Goal: Complete application form

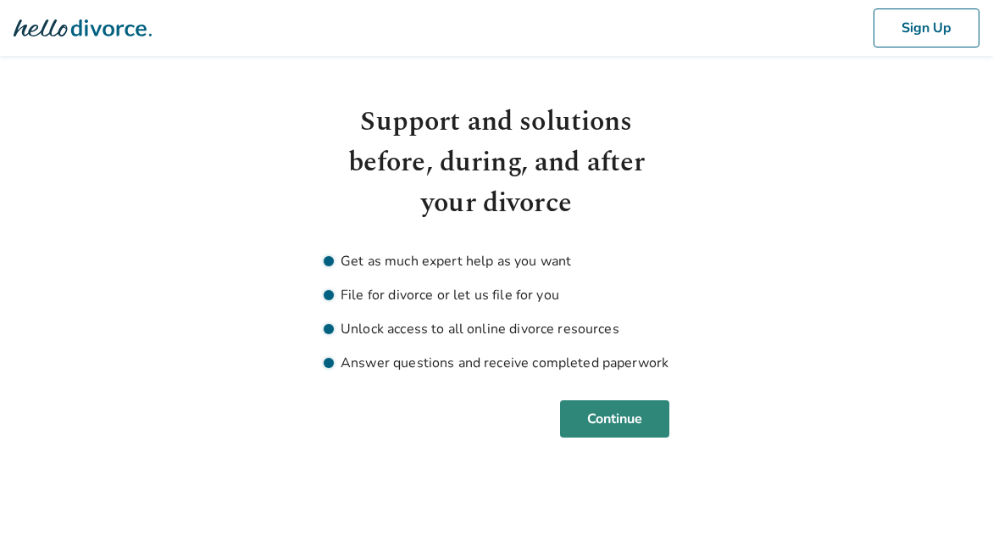
click at [624, 409] on button "Continue" at bounding box center [614, 418] width 109 height 37
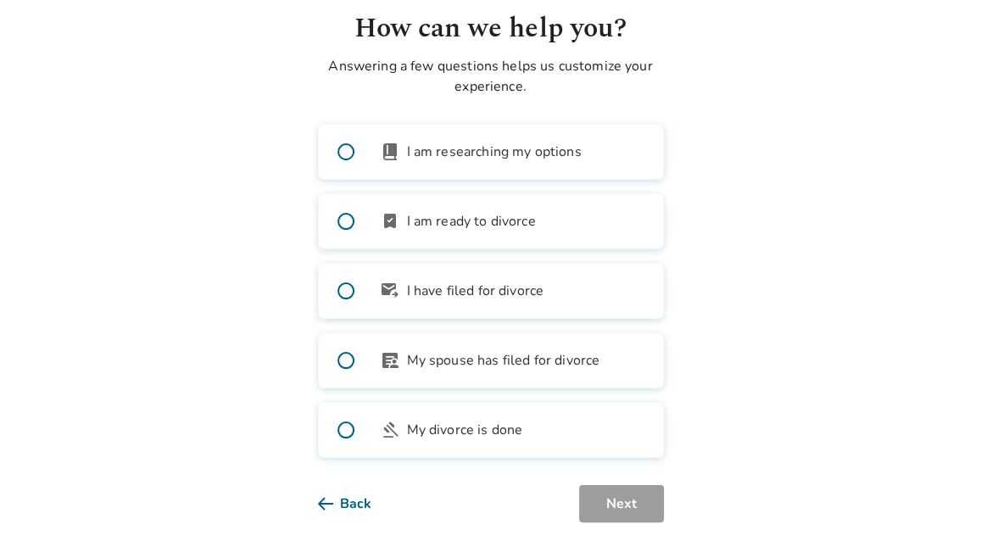
scroll to position [96, 0]
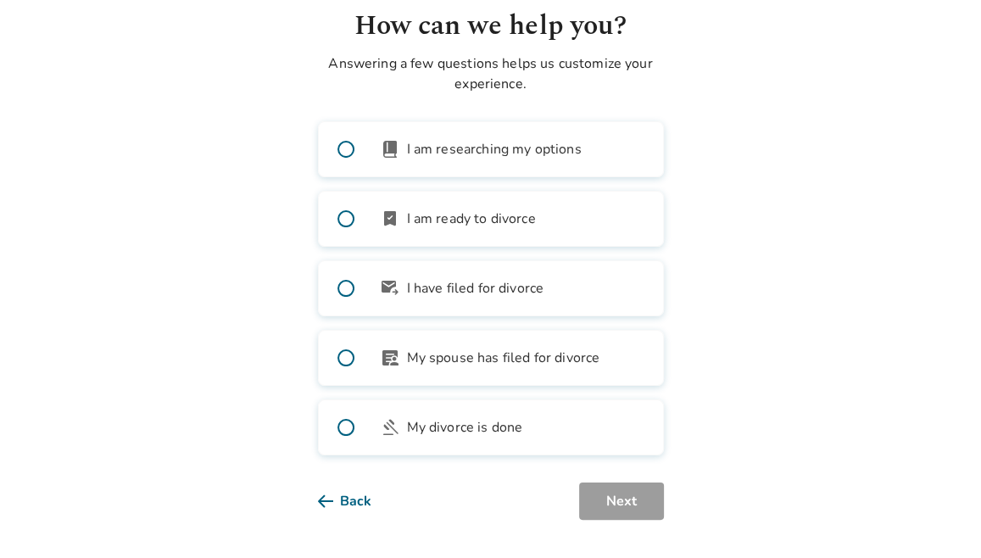
click at [468, 278] on span "I have filed for divorce" at bounding box center [475, 288] width 137 height 20
click at [580, 496] on div "Back Next" at bounding box center [491, 500] width 346 height 37
click at [642, 500] on button "Next" at bounding box center [621, 500] width 85 height 37
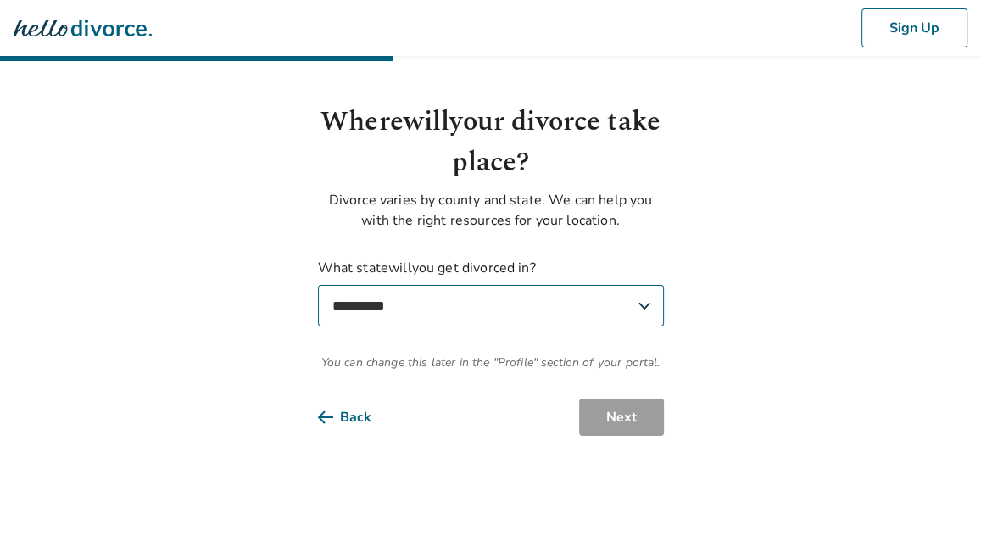
scroll to position [0, 0]
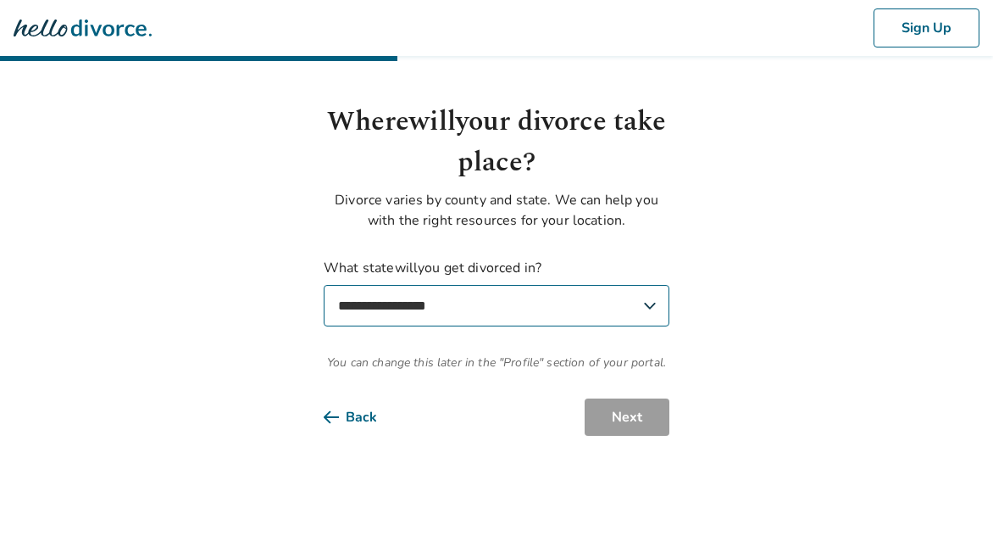
click at [648, 301] on select "**********" at bounding box center [497, 306] width 346 height 42
select select "**"
click at [324, 285] on select "**********" at bounding box center [497, 306] width 346 height 42
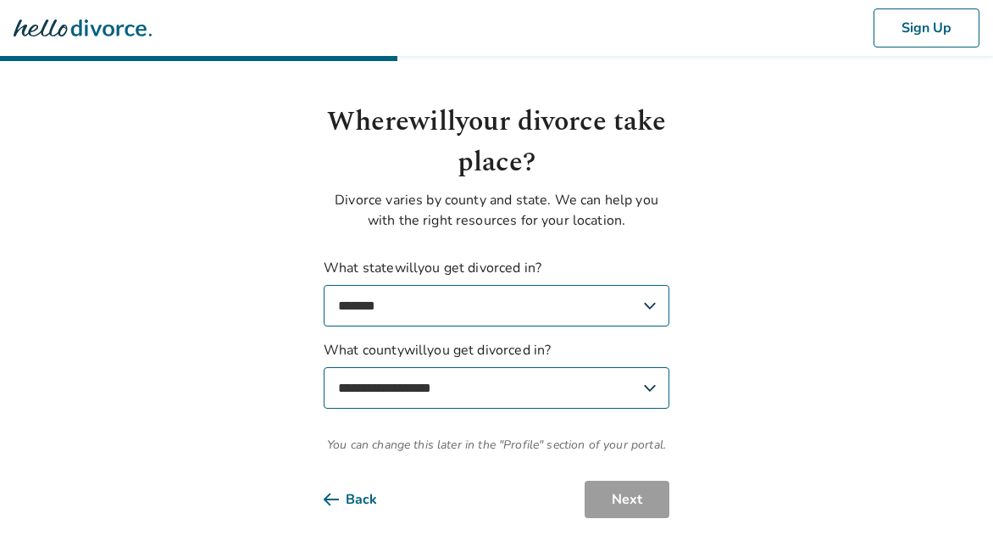
click at [633, 397] on select "**********" at bounding box center [497, 388] width 346 height 42
select select "*******"
click at [324, 367] on select "**********" at bounding box center [497, 388] width 346 height 42
click at [624, 503] on button "Next" at bounding box center [627, 499] width 85 height 37
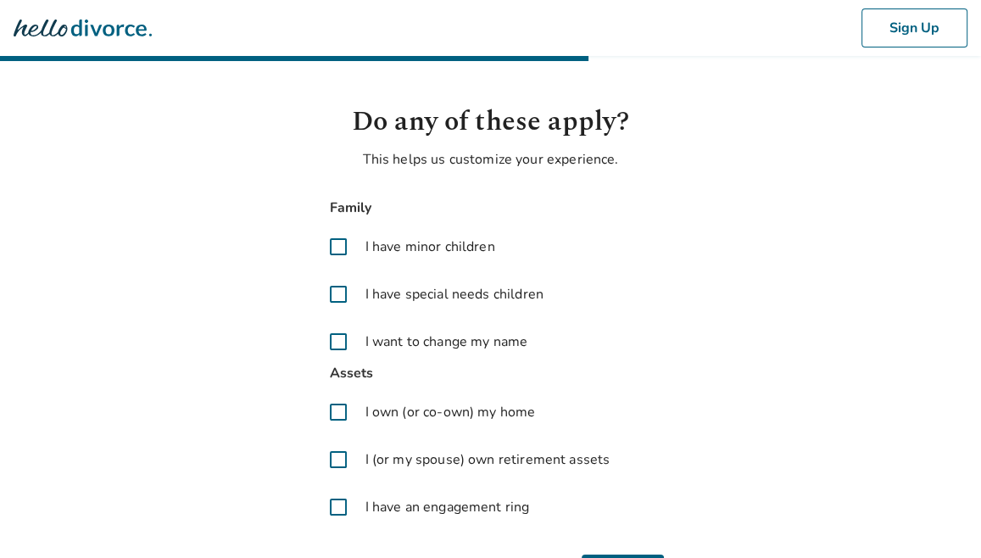
click at [210, 330] on body "Sign Up Do any of these apply? This helps us customize your experience. Family …" at bounding box center [490, 296] width 981 height 592
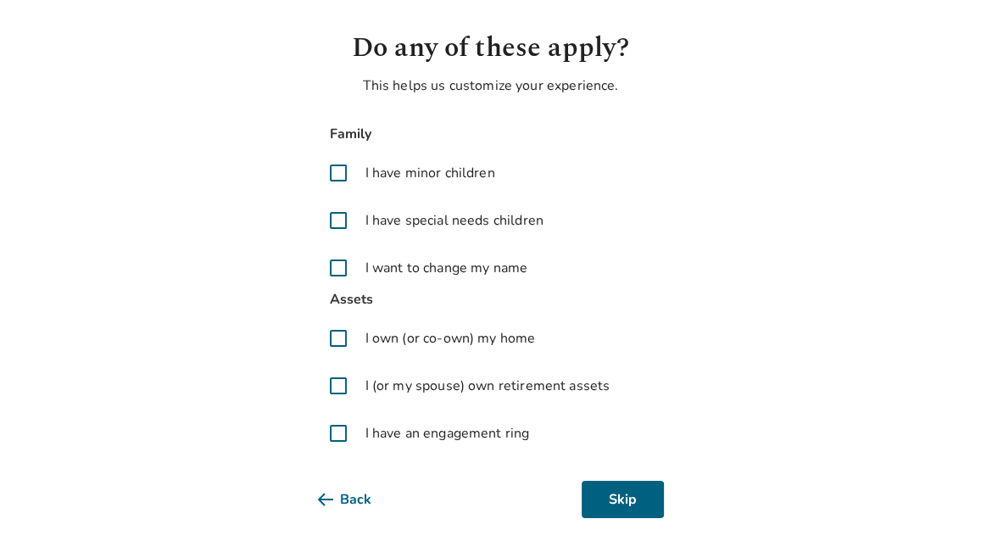
click at [343, 501] on button "Back" at bounding box center [358, 499] width 81 height 37
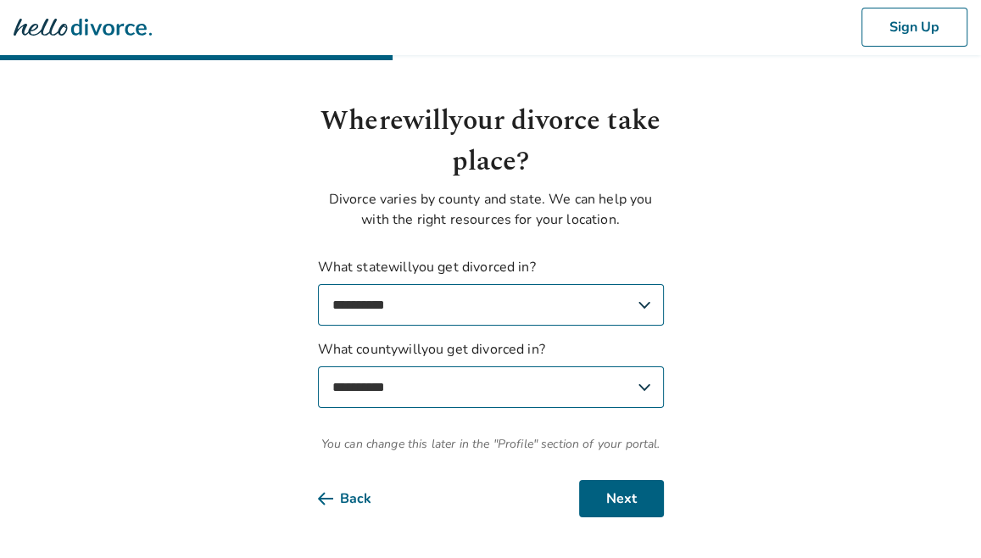
scroll to position [0, 0]
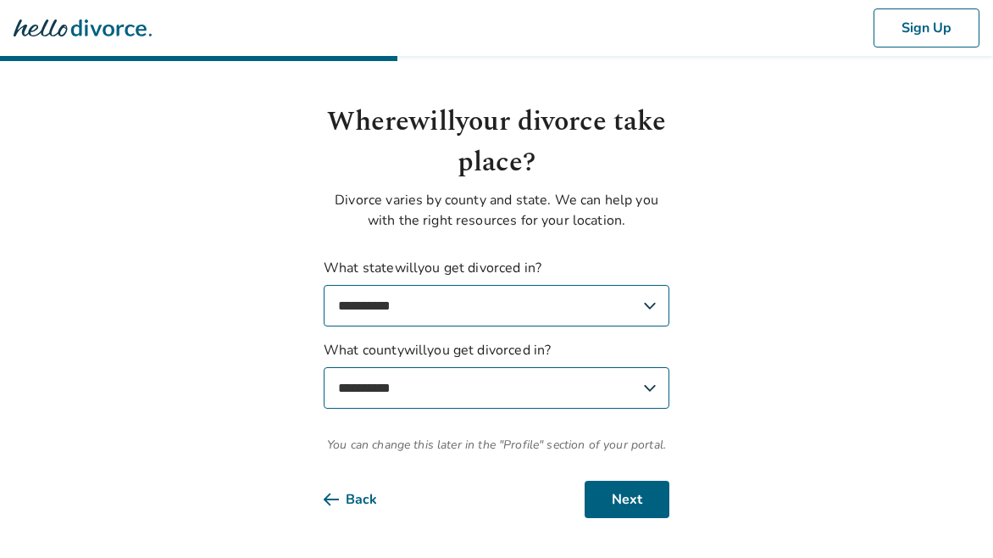
click at [342, 501] on button "Back" at bounding box center [364, 499] width 81 height 37
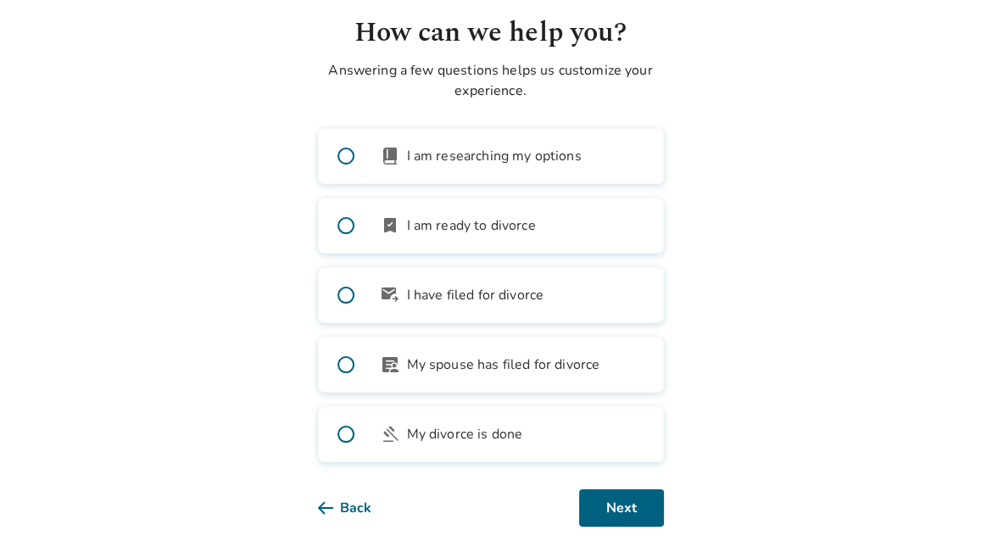
scroll to position [96, 0]
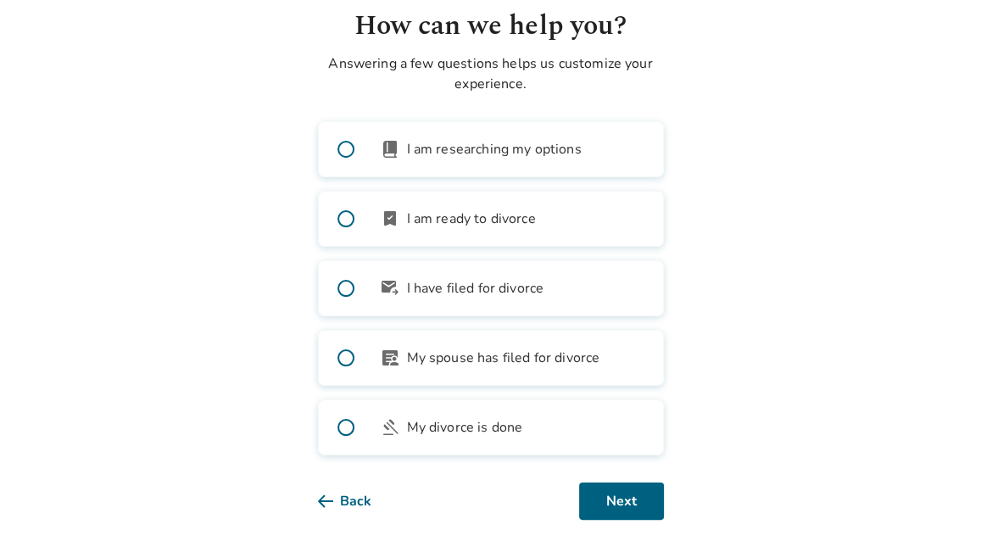
click at [346, 489] on button "Back" at bounding box center [358, 500] width 81 height 37
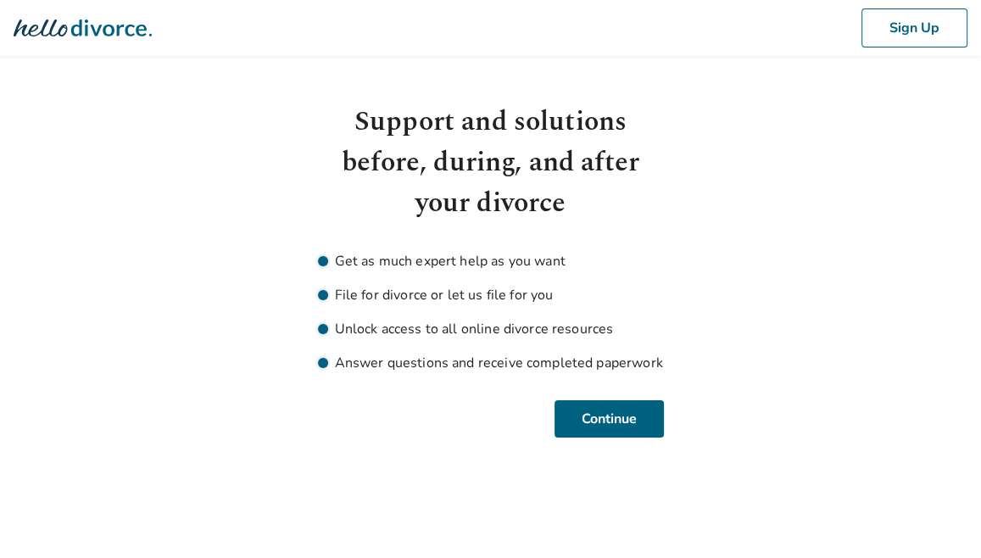
scroll to position [0, 0]
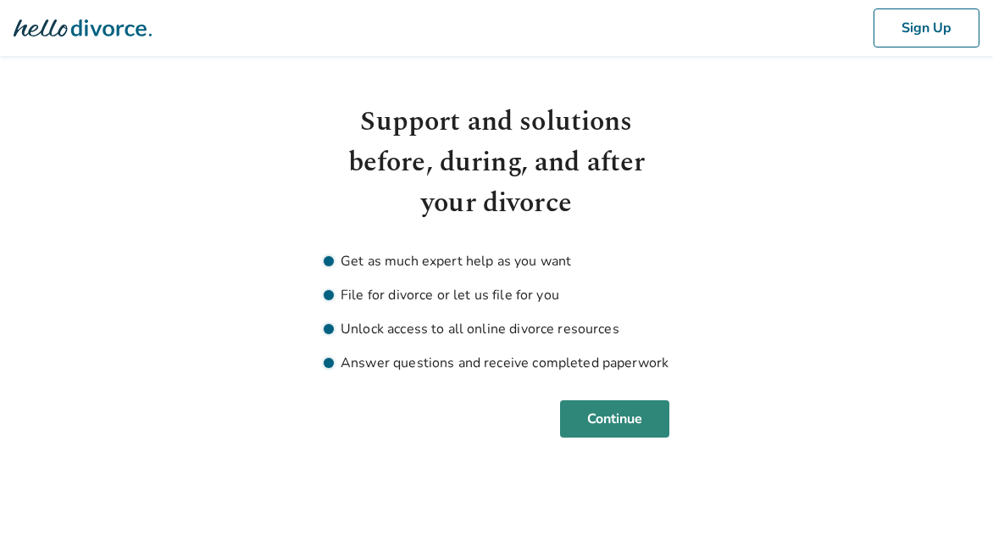
click at [627, 414] on button "Continue" at bounding box center [614, 418] width 109 height 37
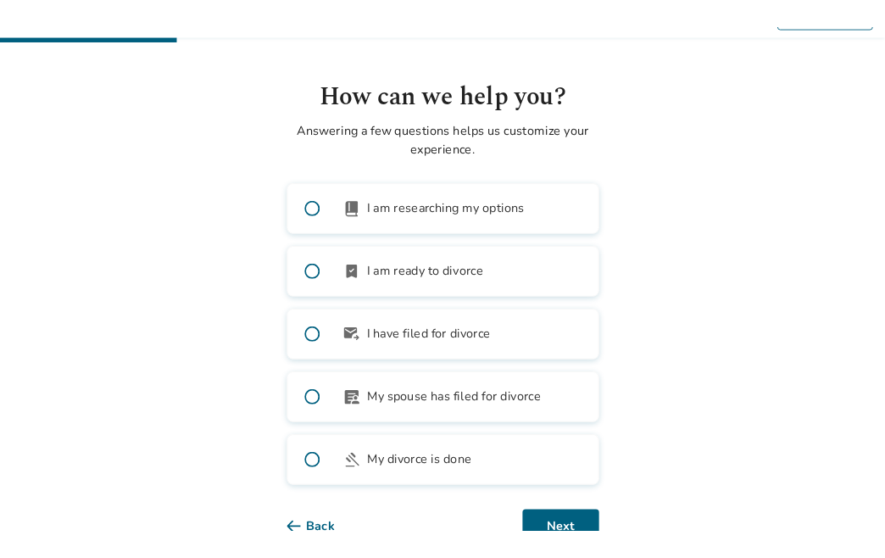
scroll to position [85, 0]
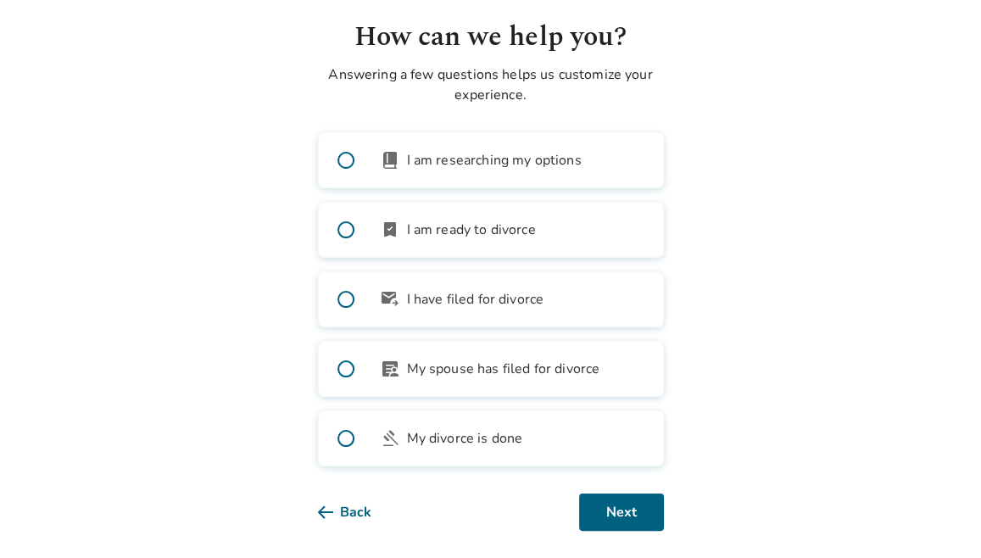
click at [198, 203] on body "Sign Up How can we help you? Answering a few questions helps us customize your …" at bounding box center [490, 222] width 981 height 615
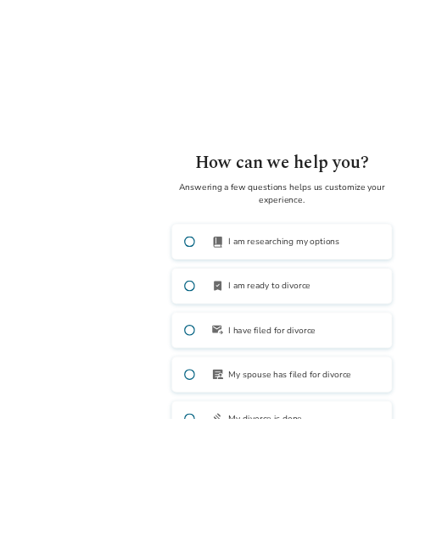
scroll to position [64, 0]
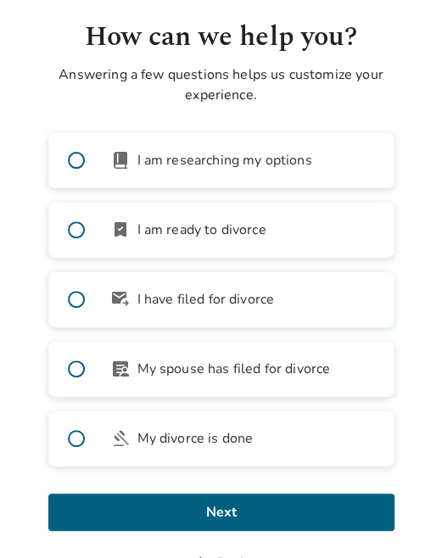
click at [30, 381] on body "Sign Up How can we help you? Answering a few questions helps us customize your …" at bounding box center [221, 259] width 442 height 646
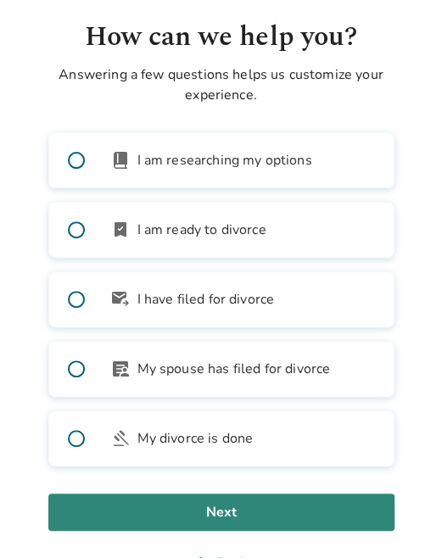
click at [214, 511] on button "Next" at bounding box center [221, 511] width 346 height 37
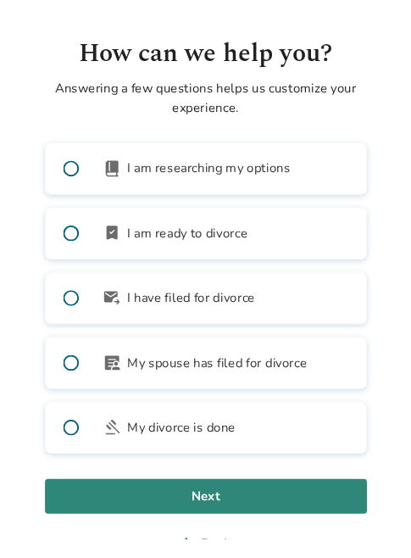
scroll to position [9, 0]
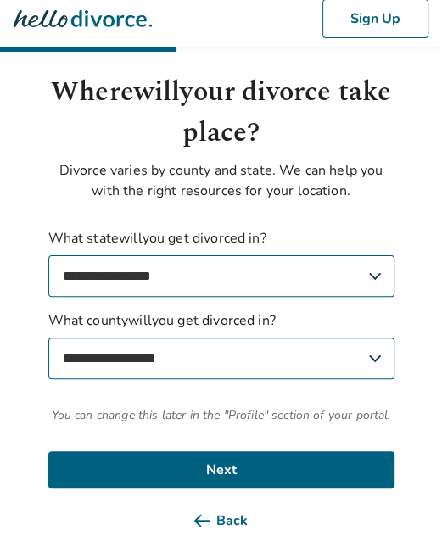
click at [7, 396] on body "**********" at bounding box center [221, 265] width 442 height 548
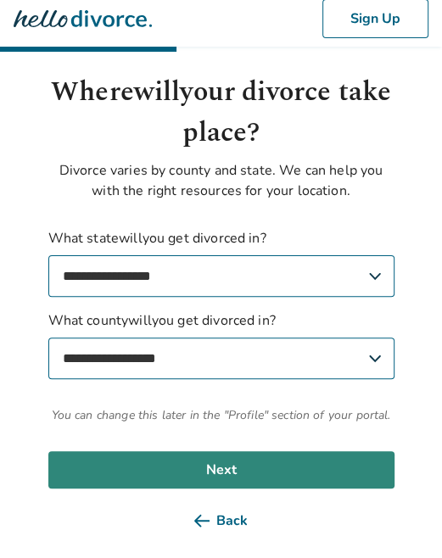
click at [261, 470] on button "Next" at bounding box center [221, 469] width 346 height 37
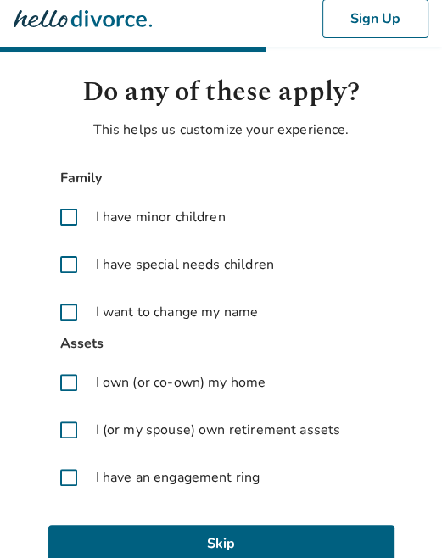
click at [16, 112] on body "Sign Up Do any of these apply? This helps us customize your experience. Family …" at bounding box center [221, 302] width 442 height 622
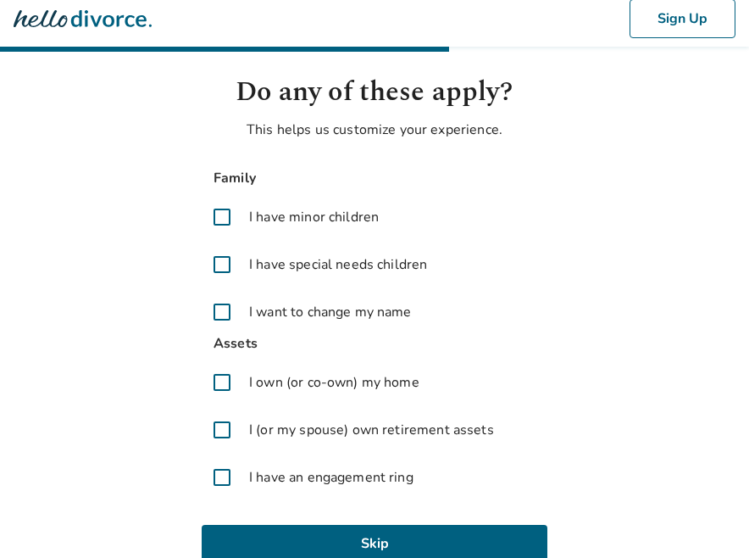
click at [7, 219] on body "Sign Up Do any of these apply? This helps us customize your experience. Family …" at bounding box center [374, 302] width 749 height 622
click at [22, 447] on body "Sign Up Do any of these apply? This helps us customize your experience. Family …" at bounding box center [374, 302] width 749 height 622
click at [17, 328] on body "Sign Up Do any of these apply? This helps us customize your experience. Family …" at bounding box center [374, 302] width 749 height 622
click at [17, 314] on body "Sign Up Do any of these apply? This helps us customize your experience. Family …" at bounding box center [374, 302] width 749 height 622
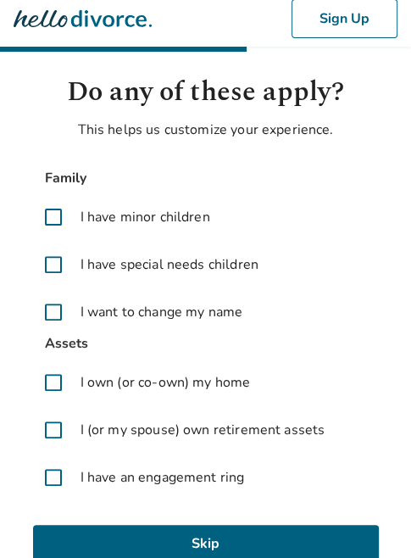
click at [20, 196] on div "Do any of these apply? This helps us customize your experience. Family I have m…" at bounding box center [205, 342] width 373 height 541
click at [14, 458] on body "Sign Up Do any of these apply? This helps us customize your experience. Family …" at bounding box center [205, 302] width 411 height 622
drag, startPoint x: 24, startPoint y: 321, endPoint x: 34, endPoint y: 327, distance: 11.8
click at [24, 321] on div "Do any of these apply? This helps us customize your experience. Family I have m…" at bounding box center [205, 342] width 373 height 541
drag, startPoint x: 10, startPoint y: 423, endPoint x: 30, endPoint y: 424, distance: 19.5
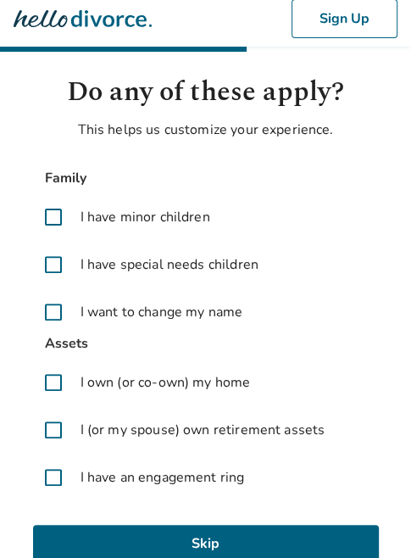
click at [10, 423] on body "Sign Up Do any of these apply? This helps us customize your experience. Family …" at bounding box center [205, 302] width 411 height 622
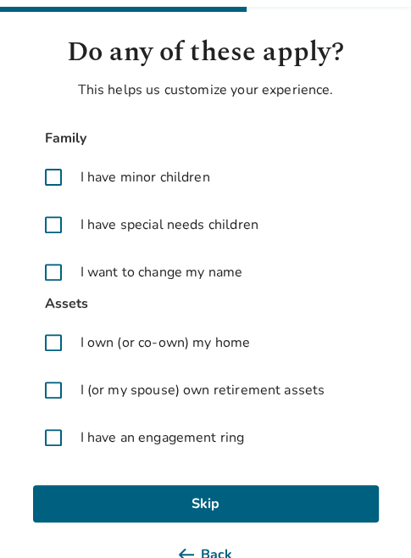
scroll to position [84, 0]
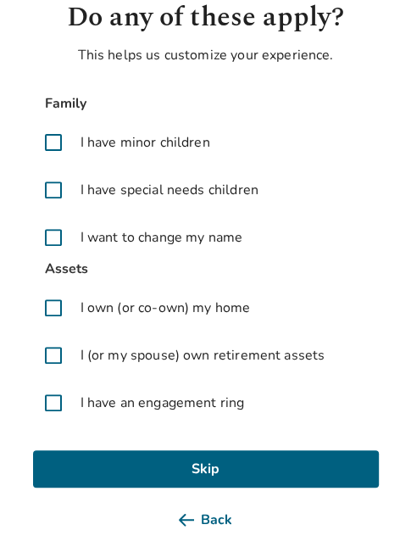
click at [8, 380] on body "Sign Up Do any of these apply? This helps us customize your experience. Family …" at bounding box center [205, 227] width 411 height 622
click at [9, 436] on body "Sign Up Do any of these apply? This helps us customize your experience. Family …" at bounding box center [205, 227] width 411 height 622
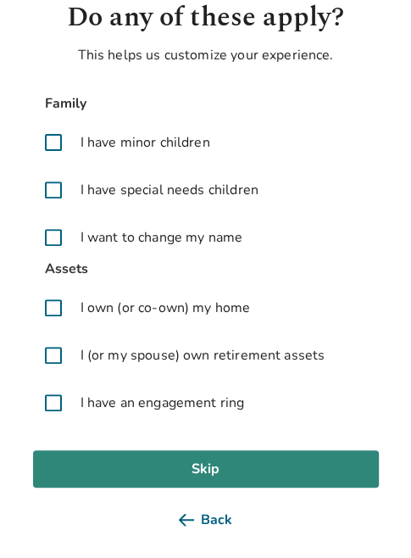
click at [213, 466] on button "Skip" at bounding box center [206, 468] width 346 height 37
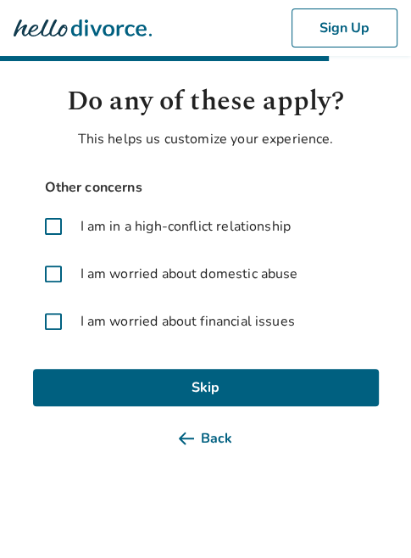
scroll to position [0, 0]
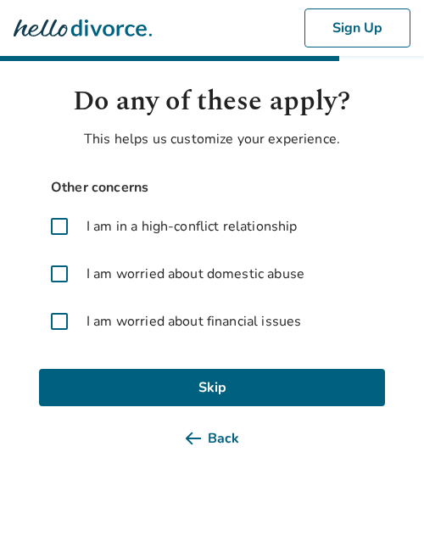
click at [17, 447] on body "Sign Up Do any of these apply? This helps us customize your experience. Other c…" at bounding box center [212, 228] width 424 height 457
click at [18, 428] on body "Sign Up Do any of these apply? This helps us customize your experience. Other c…" at bounding box center [212, 228] width 424 height 457
click at [19, 424] on body "Sign Up Do any of these apply? This helps us customize your experience. Other c…" at bounding box center [212, 228] width 424 height 457
drag, startPoint x: 19, startPoint y: 480, endPoint x: 53, endPoint y: 461, distance: 38.7
click at [24, 477] on html "Sign Up Do any of these apply? This helps us customize your experience. Other c…" at bounding box center [212, 238] width 424 height 477
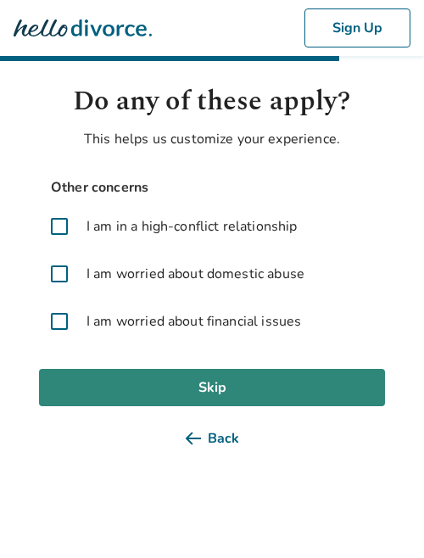
click at [203, 390] on button "Skip" at bounding box center [212, 387] width 346 height 37
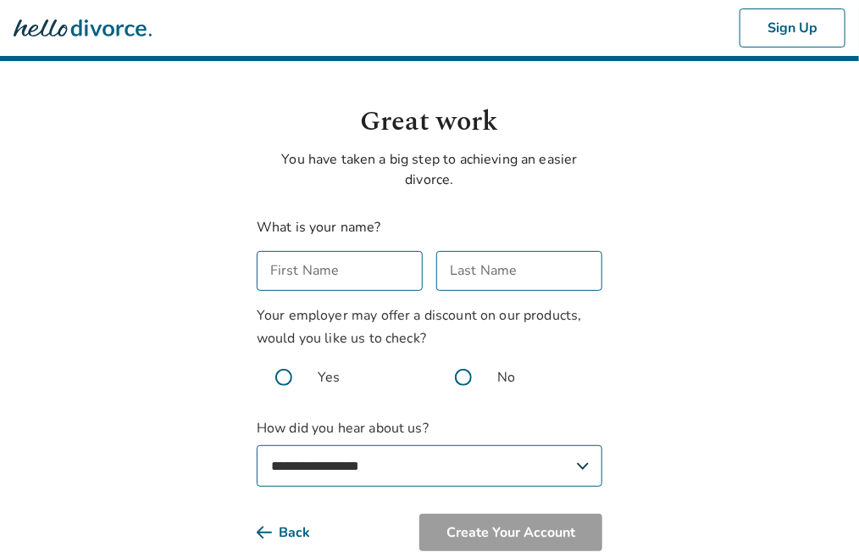
click at [92, 33] on icon at bounding box center [83, 27] width 138 height 17
click at [42, 32] on icon at bounding box center [40, 27] width 53 height 17
